Goal: Task Accomplishment & Management: Manage account settings

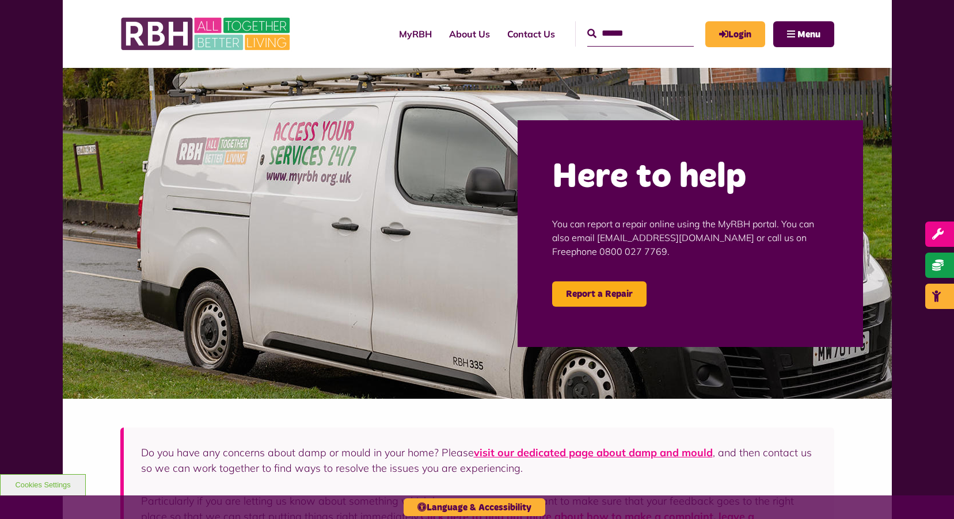
click at [642, 35] on input "text" at bounding box center [640, 33] width 107 height 25
click at [735, 44] on link "Login" at bounding box center [735, 34] width 60 height 26
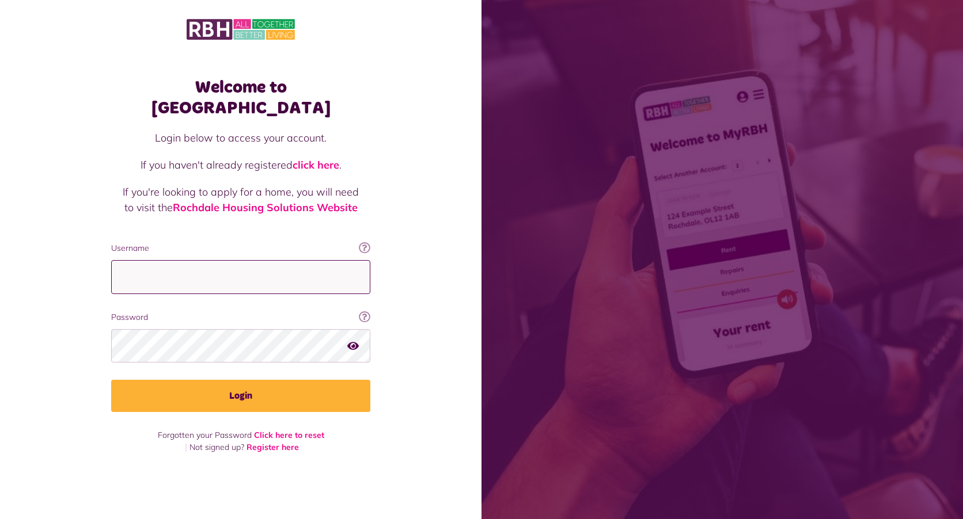
type input "**********"
click at [354, 340] on icon "button" at bounding box center [353, 345] width 12 height 10
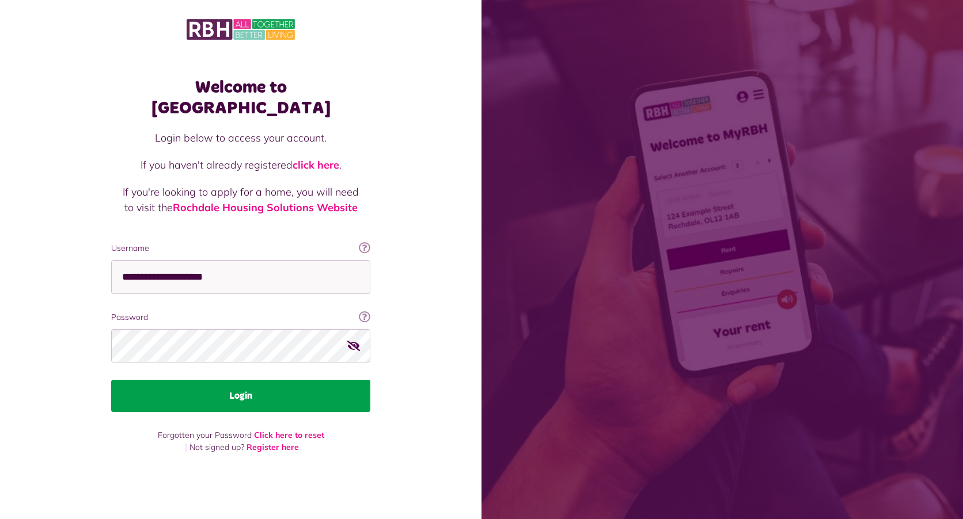
click at [257, 389] on button "Login" at bounding box center [240, 396] width 259 height 32
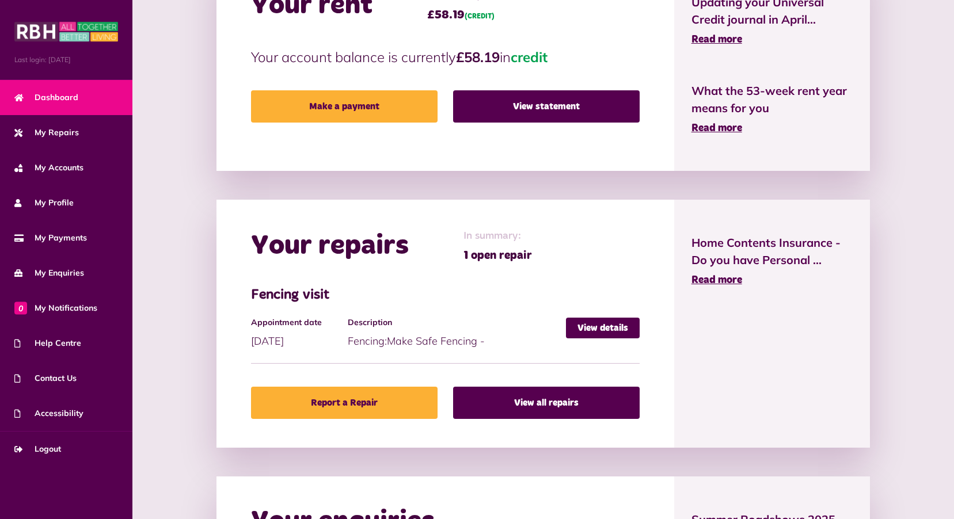
scroll to position [304, 0]
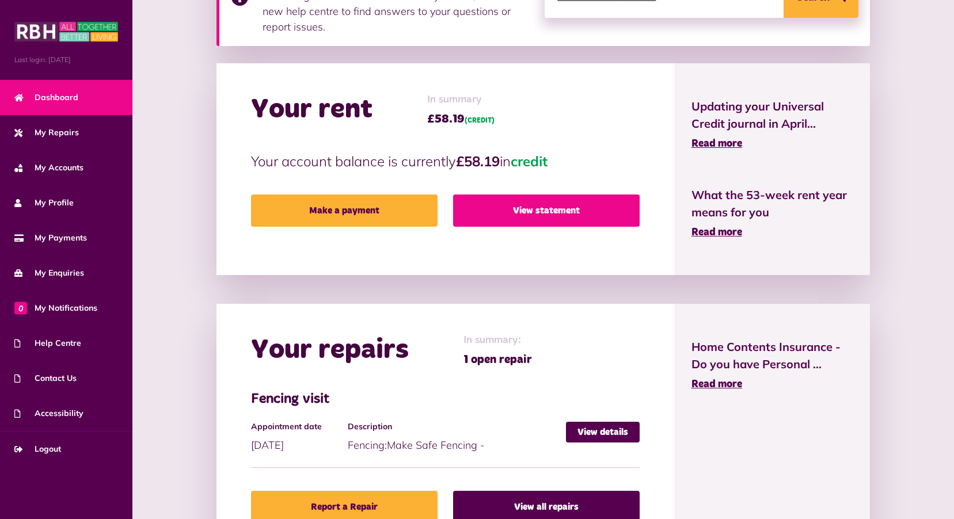
click at [557, 207] on link "View statement" at bounding box center [546, 211] width 187 height 32
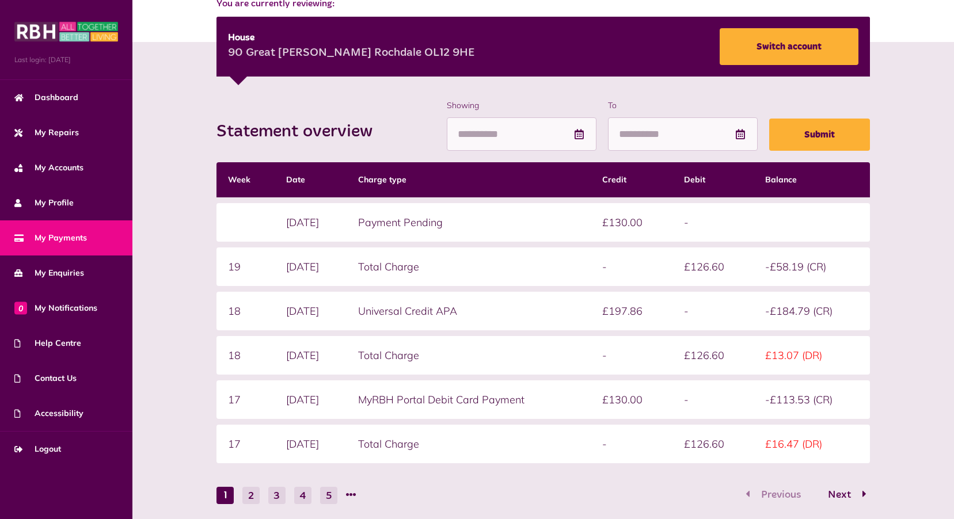
scroll to position [173, 0]
